Goal: Transaction & Acquisition: Purchase product/service

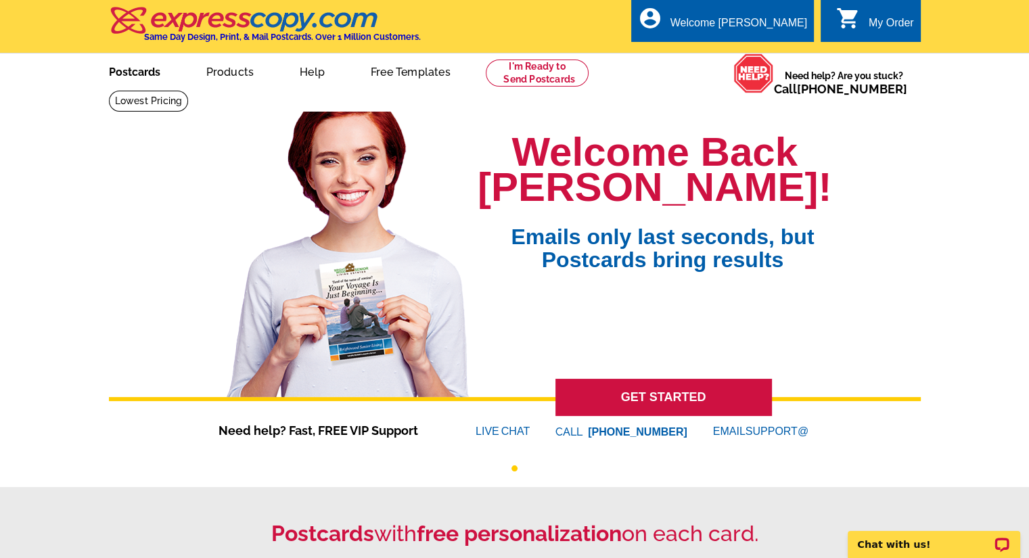
click at [150, 74] on link "Postcards" at bounding box center [134, 71] width 95 height 32
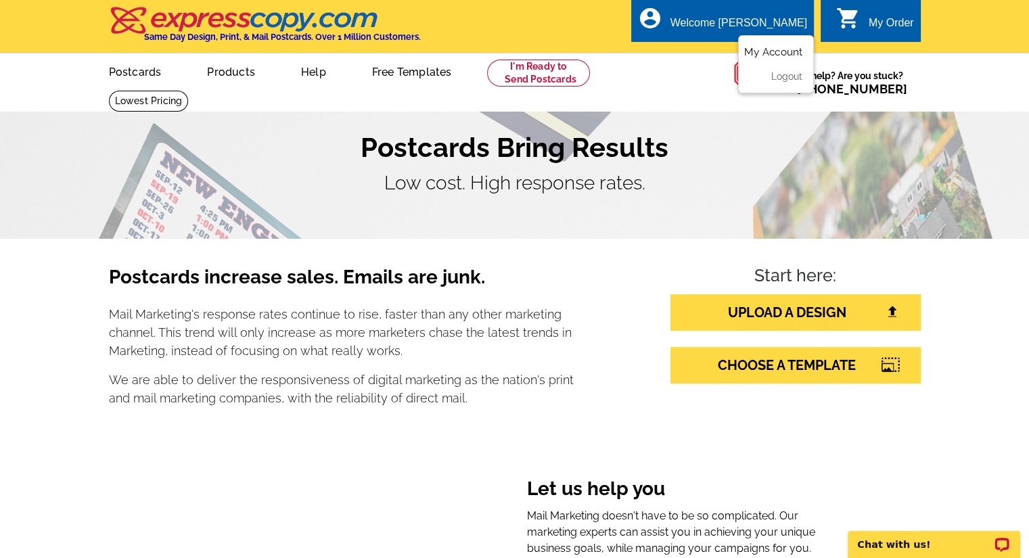
click at [769, 53] on link "My Account" at bounding box center [773, 52] width 58 height 12
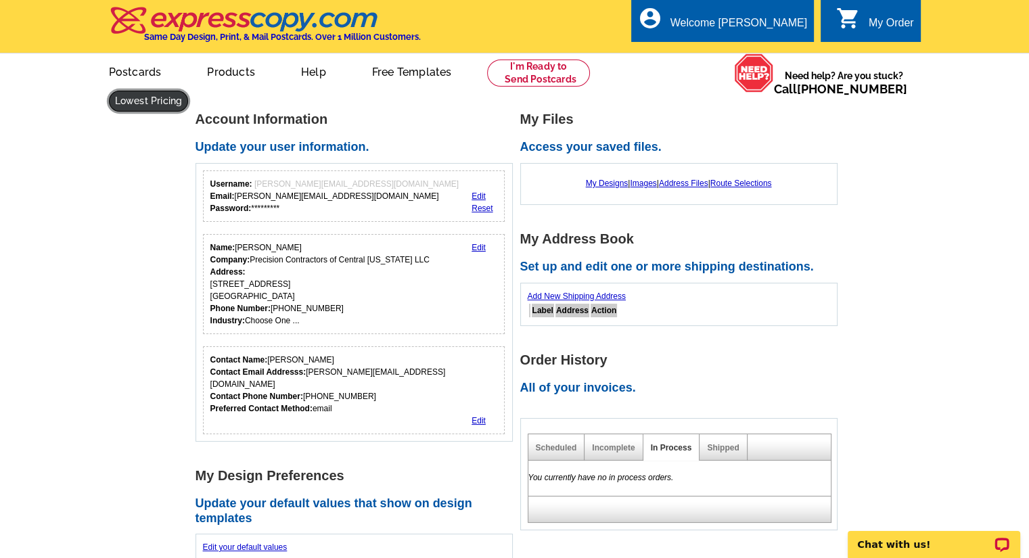
click at [189, 91] on link at bounding box center [149, 101] width 80 height 21
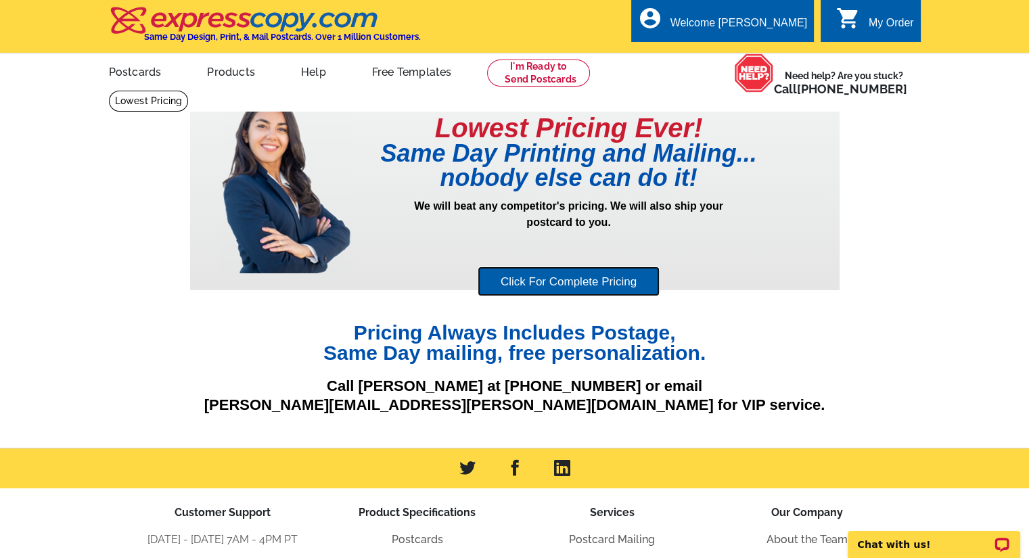
click at [498, 272] on link "Click For Complete Pricing" at bounding box center [569, 282] width 182 height 30
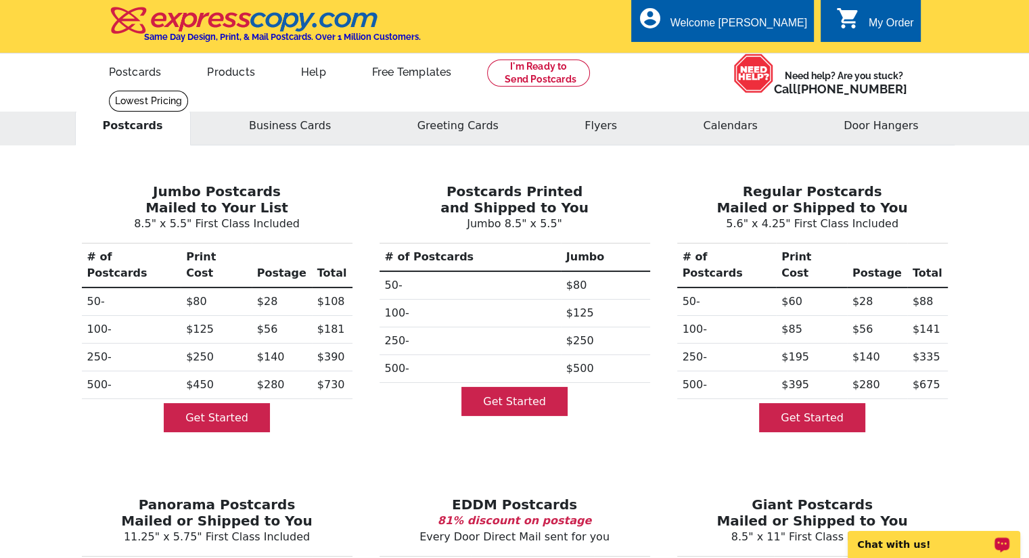
click at [893, 552] on div "Chat with us!" at bounding box center [934, 544] width 173 height 27
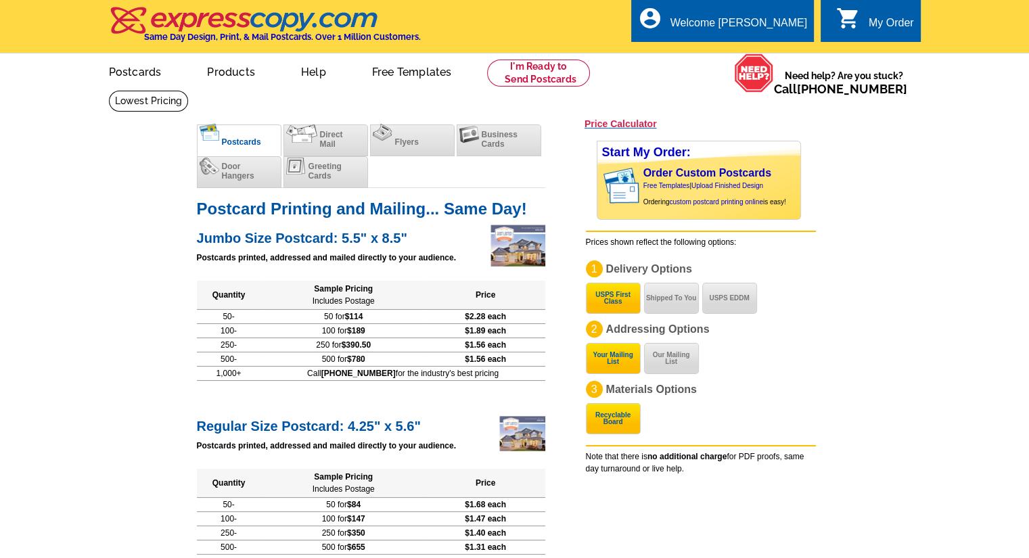
click at [627, 125] on h3 "Price Calculator" at bounding box center [621, 124] width 72 height 12
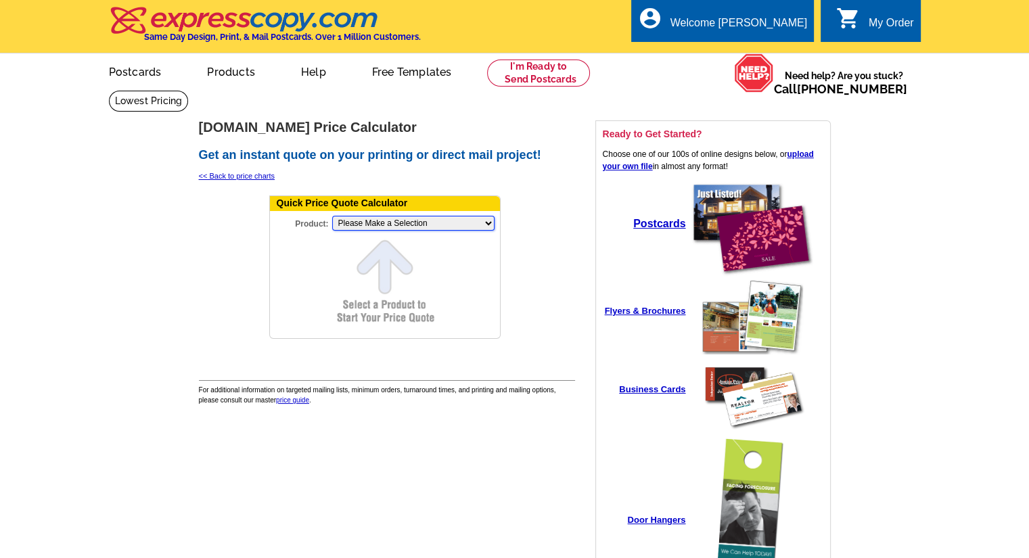
click at [374, 227] on select "Please Make a Selection Jumbo Postcard (5.5" x 8.5") Regular Postcard (4.25" x …" at bounding box center [413, 223] width 162 height 15
select select "2"
click at [332, 217] on select "Please Make a Selection Jumbo Postcard (5.5" x 8.5") Regular Postcard (4.25" x …" at bounding box center [413, 223] width 162 height 15
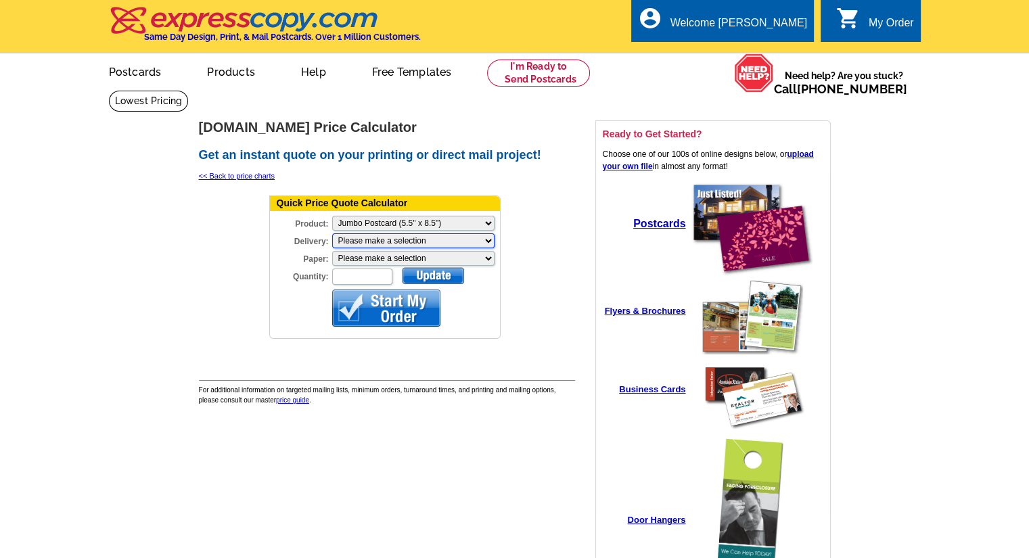
click at [353, 240] on select "Please make a selection Print + Address+USPS First Class Print-Only+Shipped To …" at bounding box center [413, 240] width 162 height 15
click at [348, 259] on select "Please make a selection Recyclable Board Magnetic Stock" at bounding box center [413, 258] width 162 height 15
select select "3"
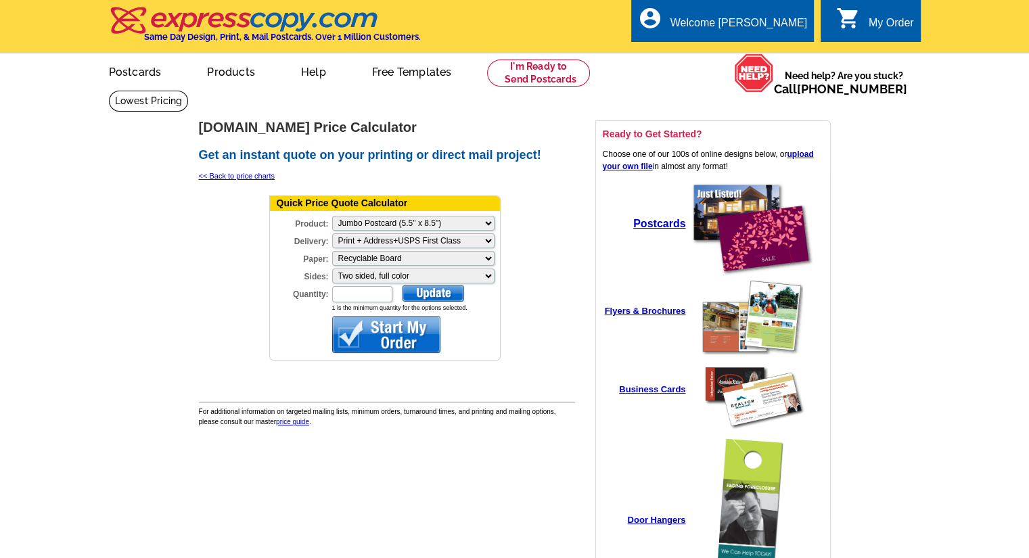
click at [345, 292] on input "Quantity:" at bounding box center [362, 294] width 60 height 16
click at [430, 286] on div at bounding box center [433, 293] width 62 height 17
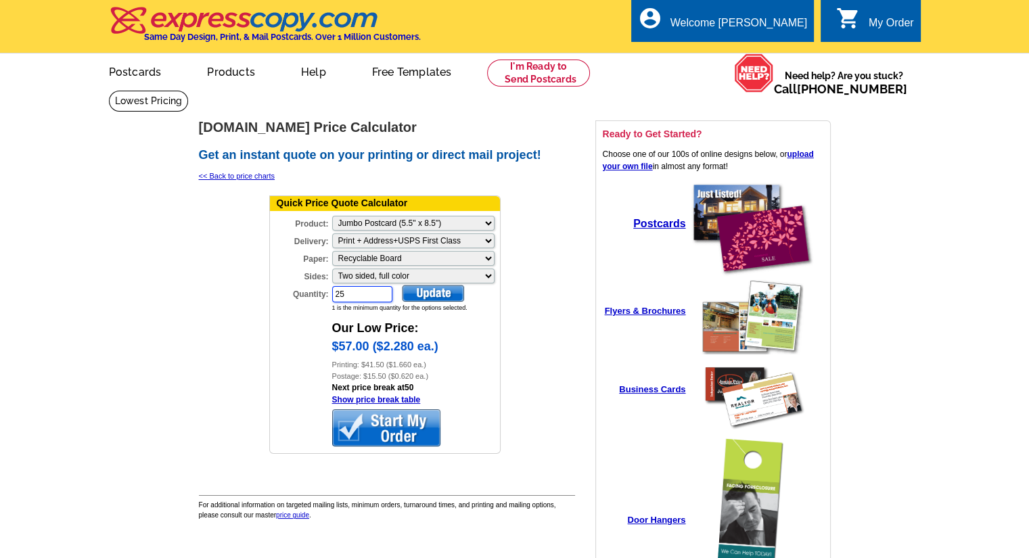
click at [362, 294] on input "25" at bounding box center [362, 294] width 60 height 16
click at [434, 292] on div at bounding box center [433, 293] width 62 height 17
click at [372, 296] on input "20" at bounding box center [362, 294] width 60 height 16
type input "2"
type input "10"
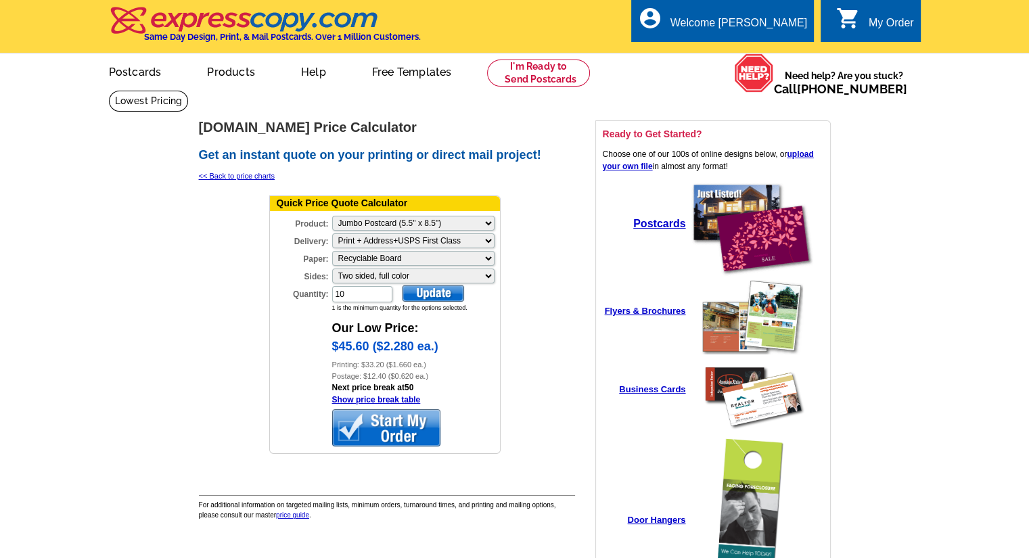
click at [437, 293] on div at bounding box center [433, 293] width 62 height 17
